Goal: Task Accomplishment & Management: Manage account settings

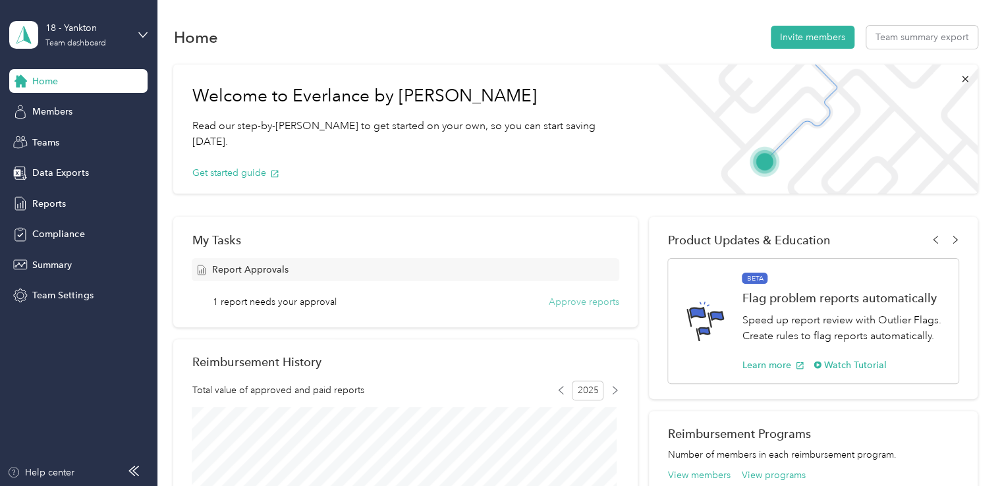
click at [570, 304] on button "Approve reports" at bounding box center [584, 302] width 71 height 14
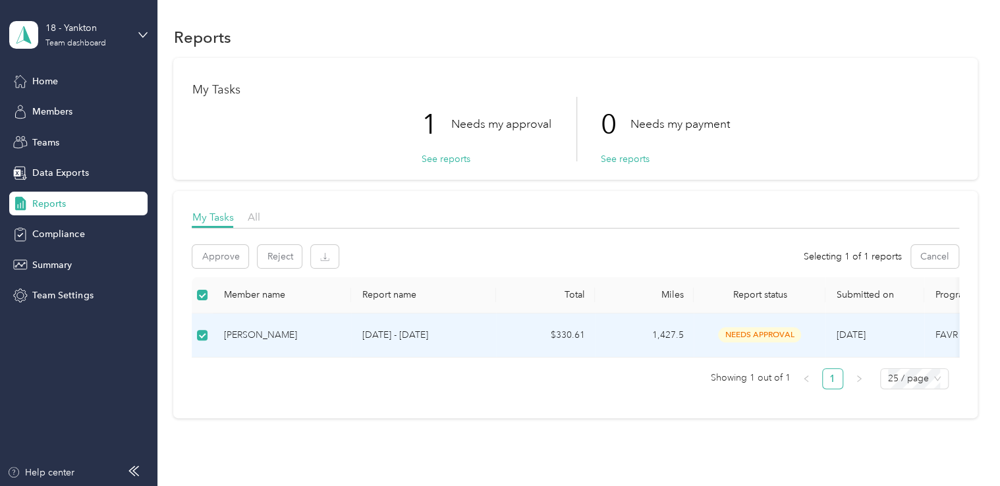
click at [250, 334] on div "[PERSON_NAME]" at bounding box center [281, 335] width 117 height 14
click at [228, 265] on button "Approve" at bounding box center [220, 256] width 56 height 23
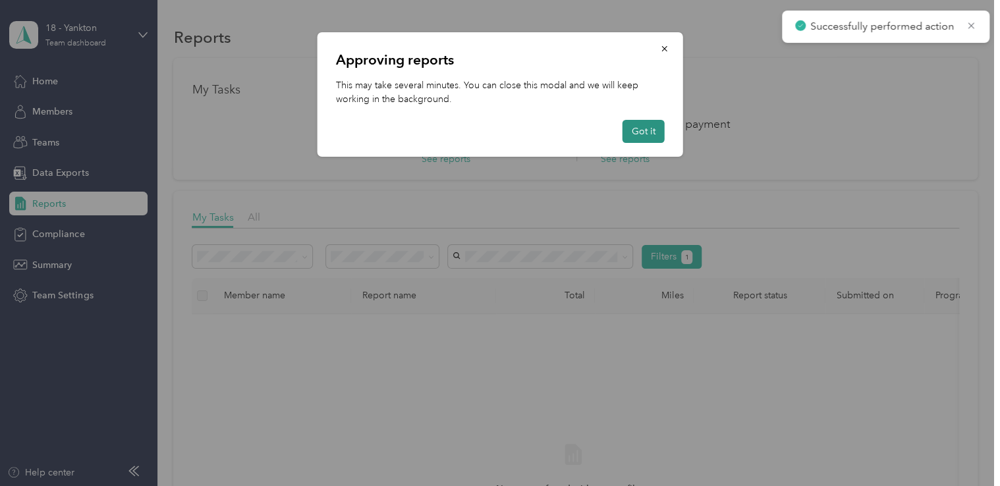
click at [651, 132] on button "Got it" at bounding box center [644, 131] width 42 height 23
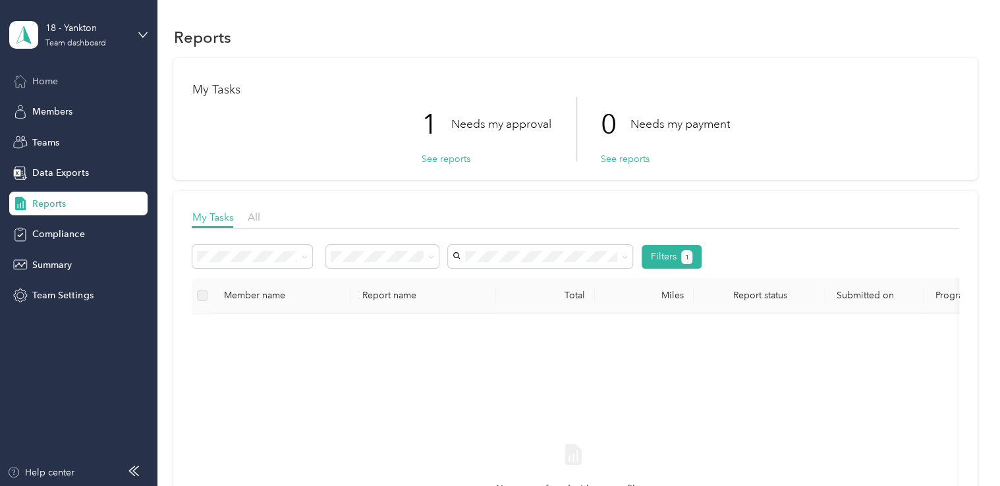
click at [55, 91] on div "Home" at bounding box center [78, 81] width 138 height 24
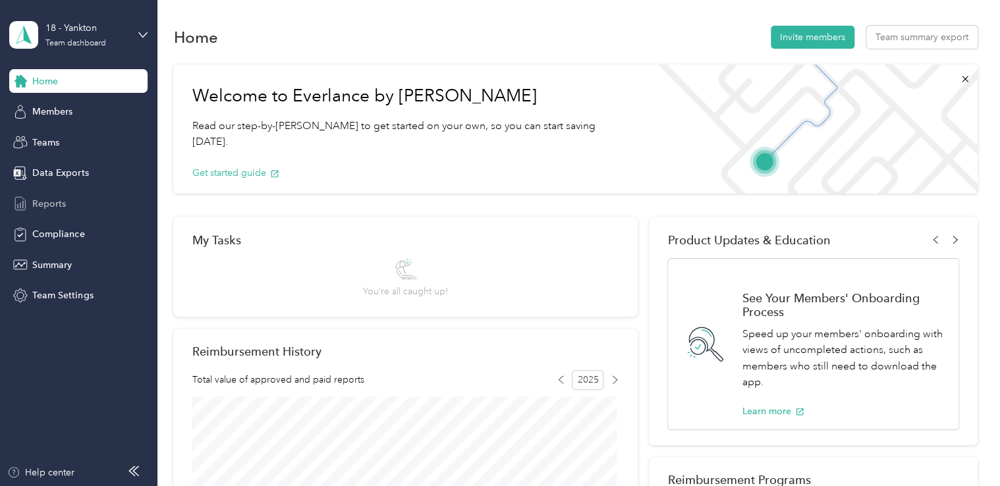
click at [51, 197] on span "Reports" at bounding box center [49, 204] width 34 height 14
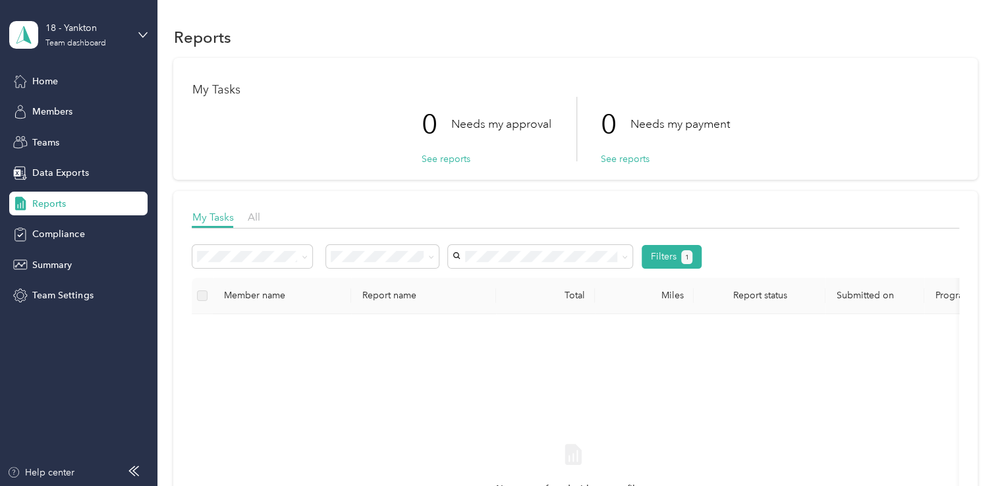
click at [40, 93] on div "Home Members Teams Data Exports Reports Compliance Summary Team Settings" at bounding box center [78, 188] width 138 height 239
click at [45, 84] on span "Home" at bounding box center [45, 81] width 26 height 14
